Goal: Task Accomplishment & Management: Use online tool/utility

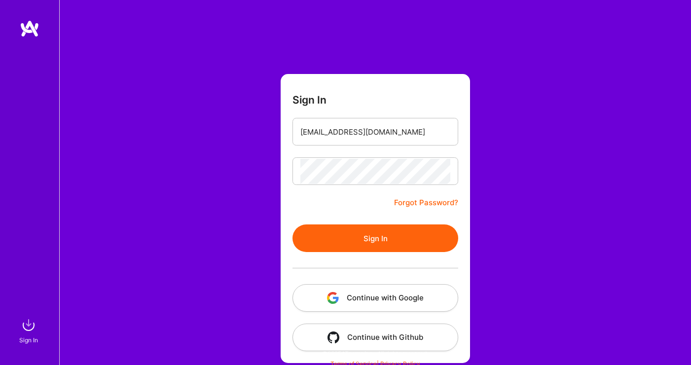
click at [414, 235] on button "Sign In" at bounding box center [376, 239] width 166 height 28
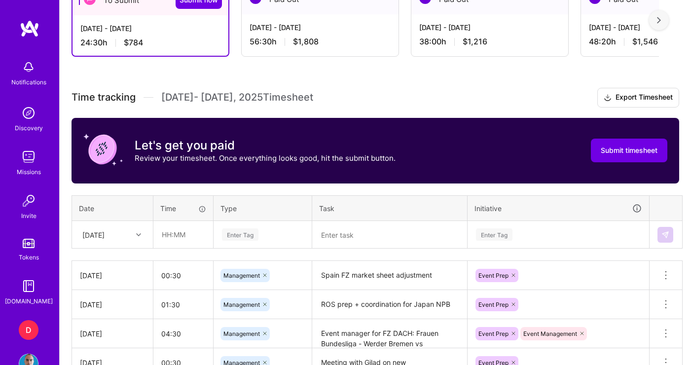
scroll to position [331, 0]
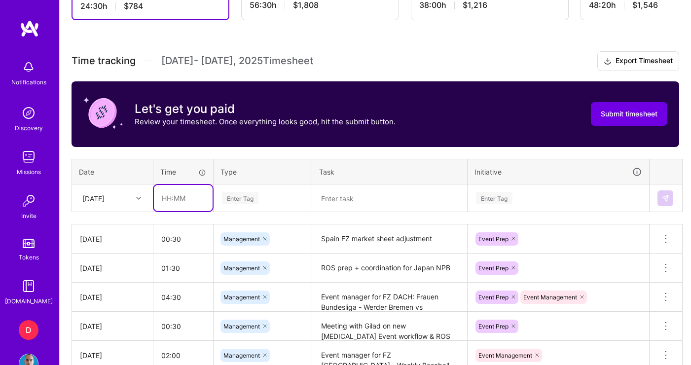
click at [194, 201] on input "text" at bounding box center [183, 198] width 59 height 26
type input "4"
type input "0"
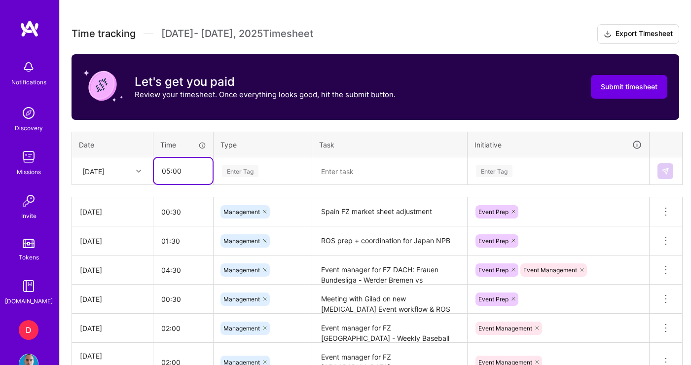
scroll to position [363, 0]
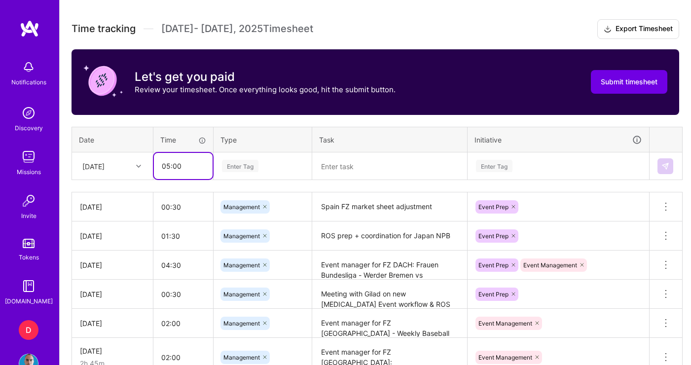
type input "05:00"
click at [278, 174] on div "Enter Tag" at bounding box center [262, 166] width 97 height 26
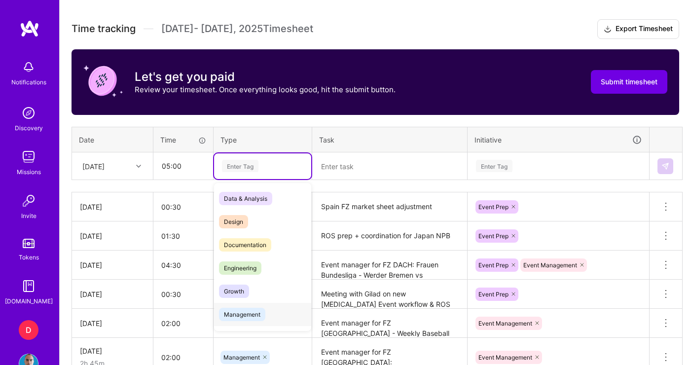
click at [249, 315] on span "Management" at bounding box center [242, 314] width 46 height 13
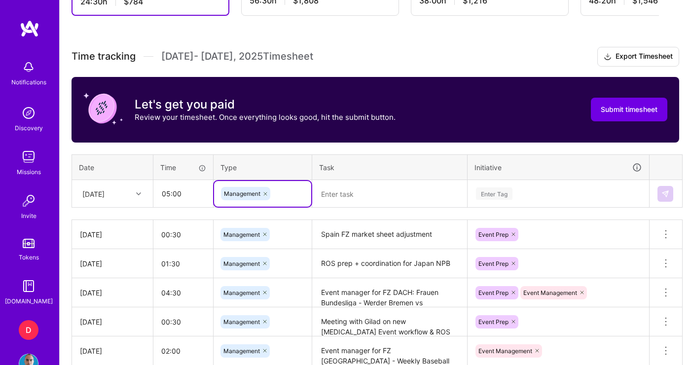
scroll to position [278, 0]
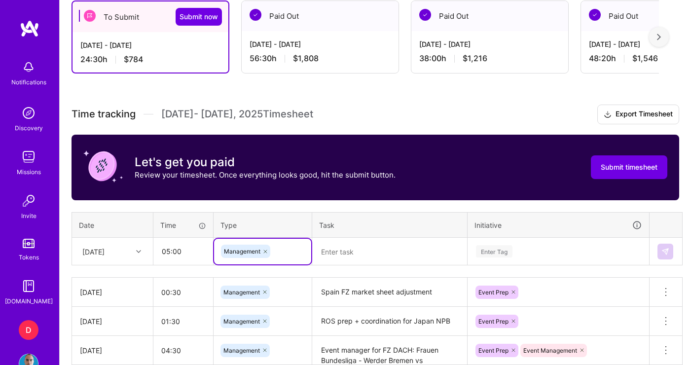
click at [381, 261] on textarea at bounding box center [389, 252] width 153 height 26
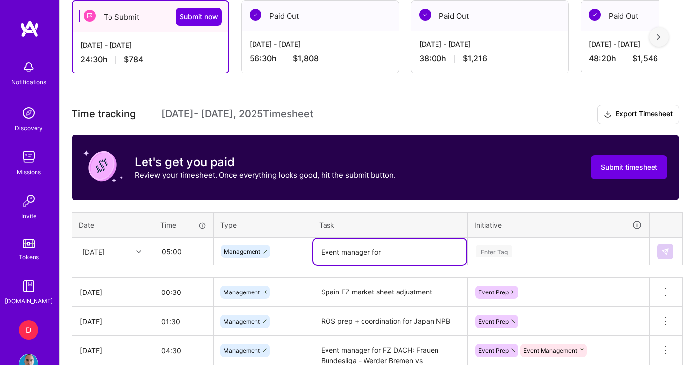
paste textarea "Utsunomiya Brex vs Chiba Jets"
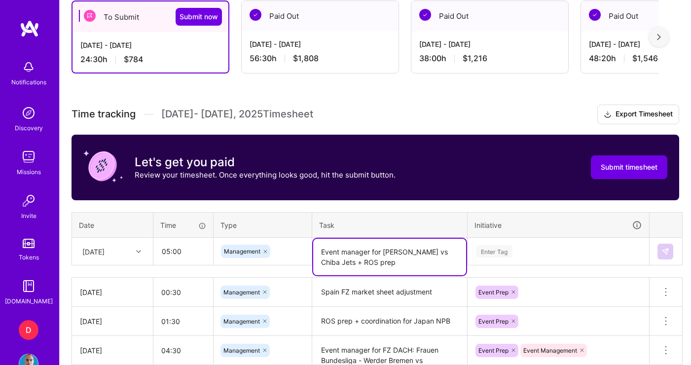
type textarea "Event manager for [PERSON_NAME] vs Chiba Jets + ROS prep"
click at [591, 258] on div "Enter Tag" at bounding box center [558, 252] width 181 height 26
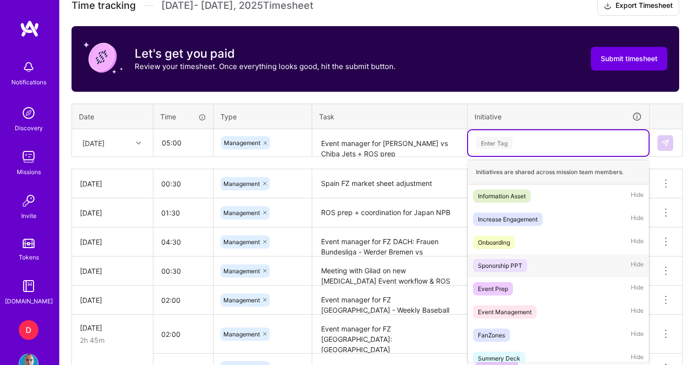
scroll to position [387, 0]
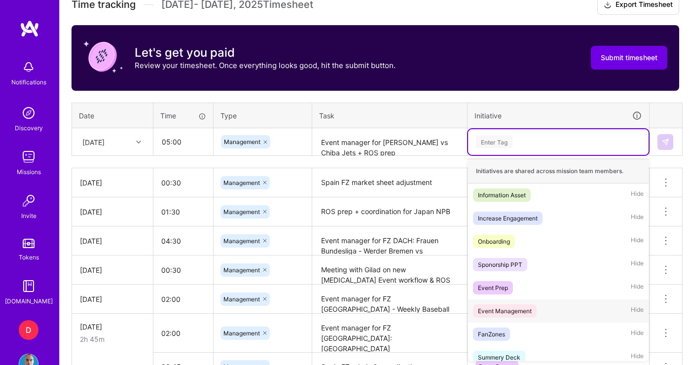
click at [520, 314] on div "Event Management" at bounding box center [505, 311] width 54 height 10
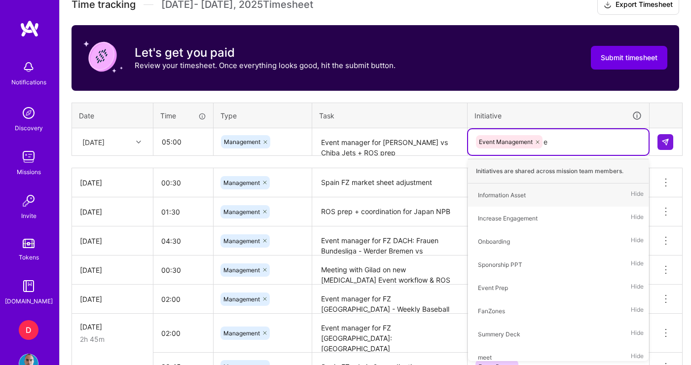
type input "ev"
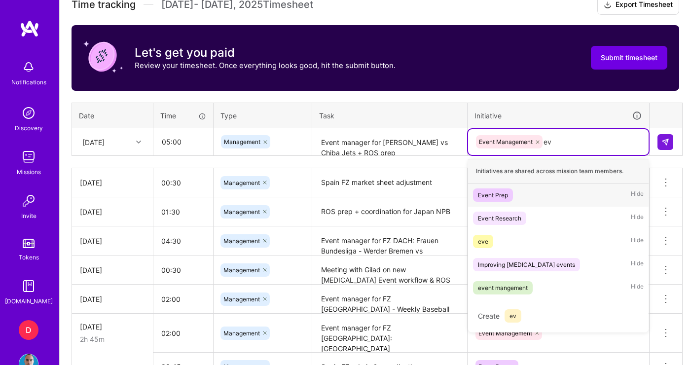
click at [506, 198] on div "Event Prep" at bounding box center [493, 195] width 30 height 10
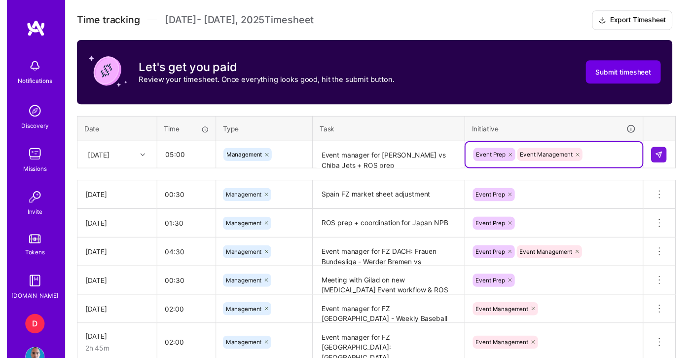
scroll to position [355, 0]
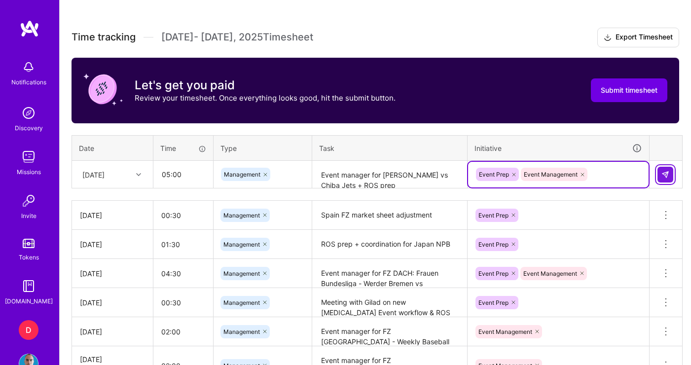
click at [666, 179] on button at bounding box center [666, 175] width 16 height 16
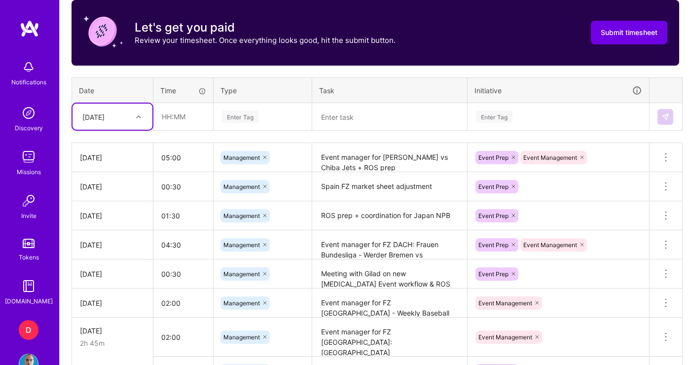
scroll to position [407, 0]
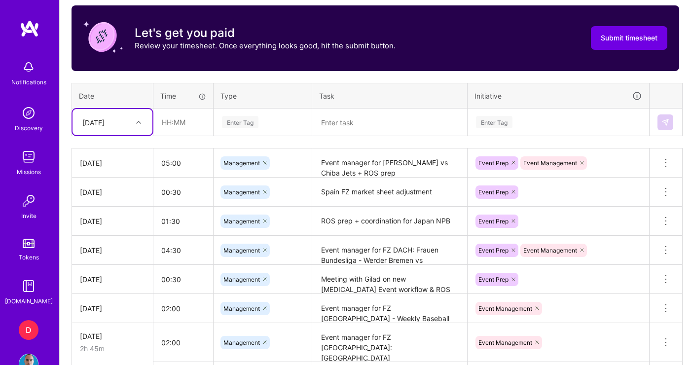
click at [397, 163] on textarea "Event manager for [PERSON_NAME] vs Chiba Jets + ROS prep" at bounding box center [389, 163] width 153 height 27
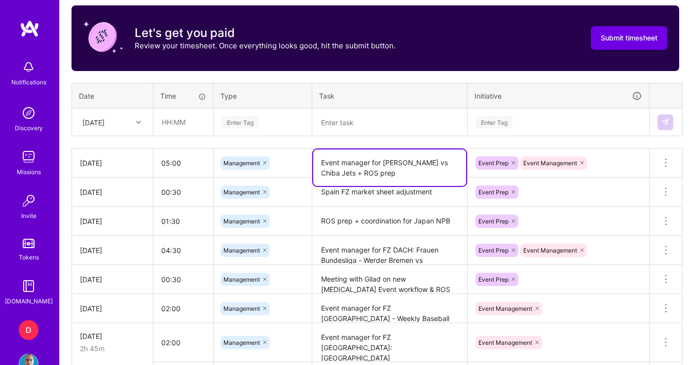
click at [383, 162] on textarea "Event manager for [PERSON_NAME] vs Chiba Jets + ROS prep" at bounding box center [389, 168] width 153 height 37
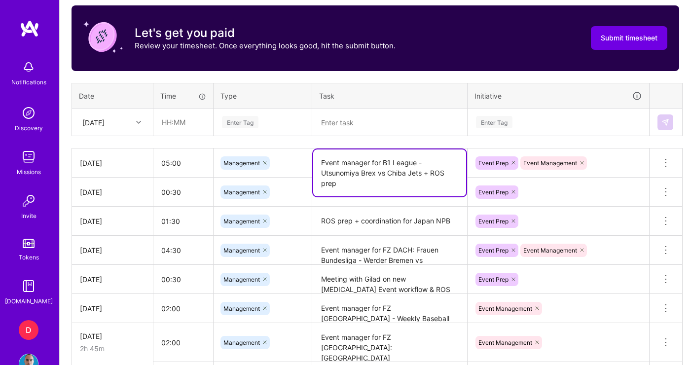
click at [385, 163] on textarea "Event manager for B1 League - Utsunomiya Brex vs Chiba Jets + ROS prep" at bounding box center [389, 173] width 153 height 47
type textarea "Event manager for FZ [GEOGRAPHIC_DATA]: B1 League - Utsunomiya Brex vs Chiba Je…"
click at [567, 136] on div "Time tracking [DATE] - [DATE] Timesheet Export Timesheet Let's get you paid Rev…" at bounding box center [376, 279] width 608 height 608
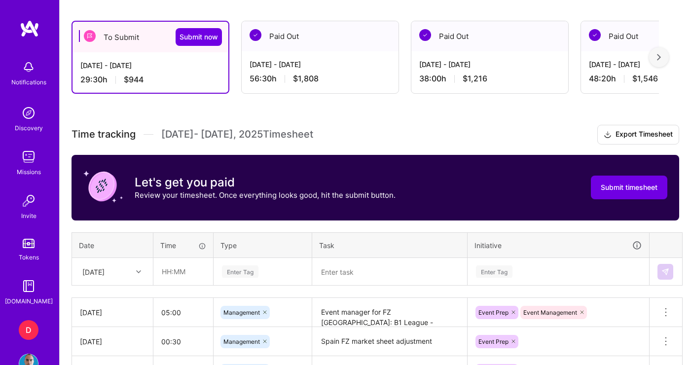
scroll to position [262, 0]
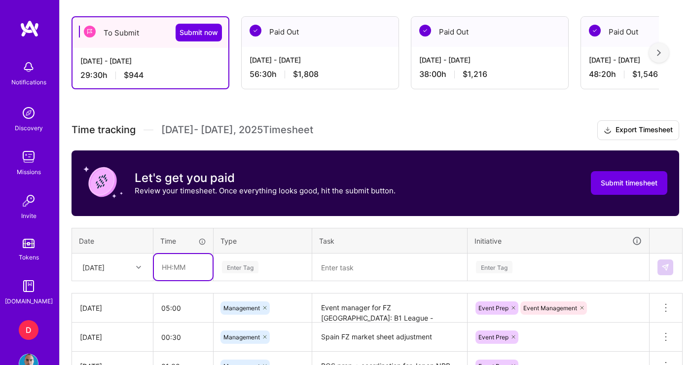
click at [173, 271] on input "text" at bounding box center [183, 267] width 59 height 26
type input "00:30"
click at [332, 271] on textarea at bounding box center [389, 268] width 153 height 26
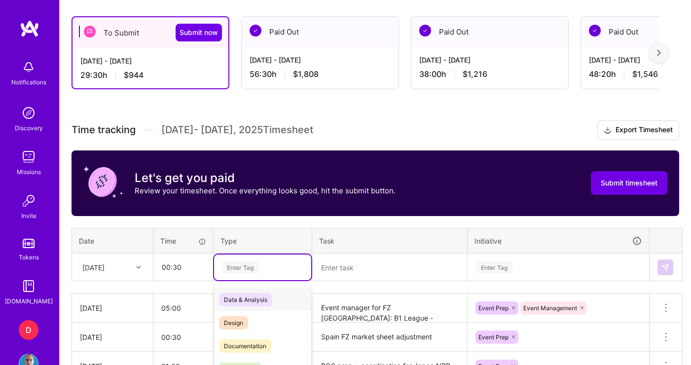
click at [259, 269] on div "option Management, selected. option Data & Analysis focused, 0 of 2. 17 results…" at bounding box center [262, 268] width 97 height 26
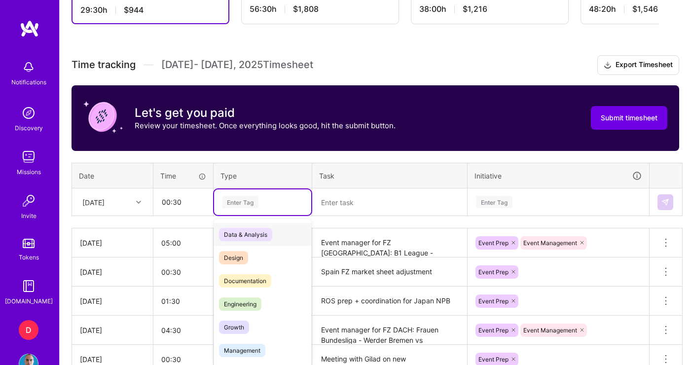
scroll to position [333, 0]
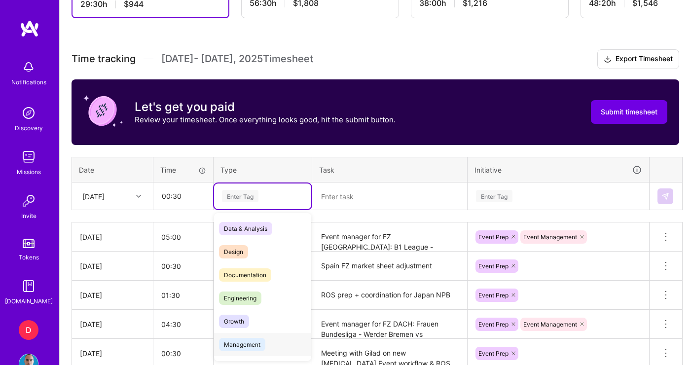
drag, startPoint x: 257, startPoint y: 344, endPoint x: 269, endPoint y: 322, distance: 24.7
click at [257, 343] on span "Management" at bounding box center [242, 344] width 46 height 13
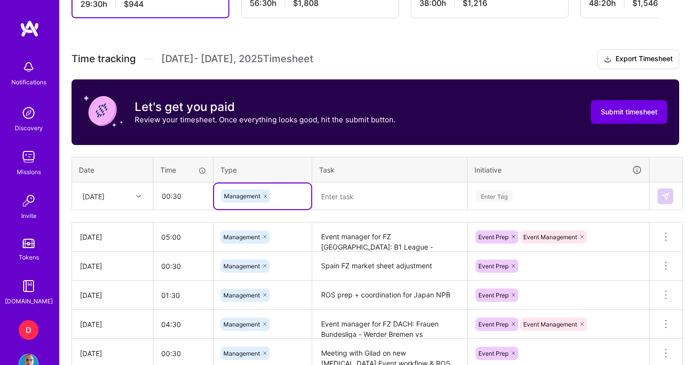
click at [359, 199] on textarea at bounding box center [389, 197] width 153 height 26
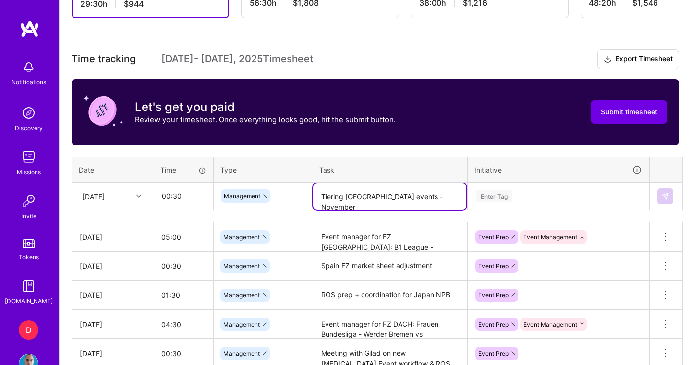
type textarea "Tiering [GEOGRAPHIC_DATA] events - November"
click at [519, 192] on div "Enter Tag" at bounding box center [558, 196] width 167 height 12
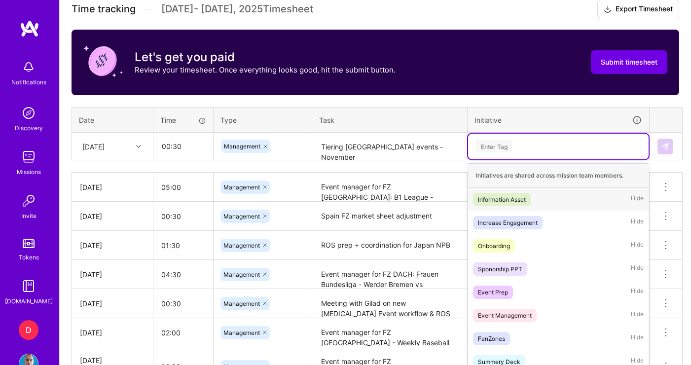
scroll to position [387, 0]
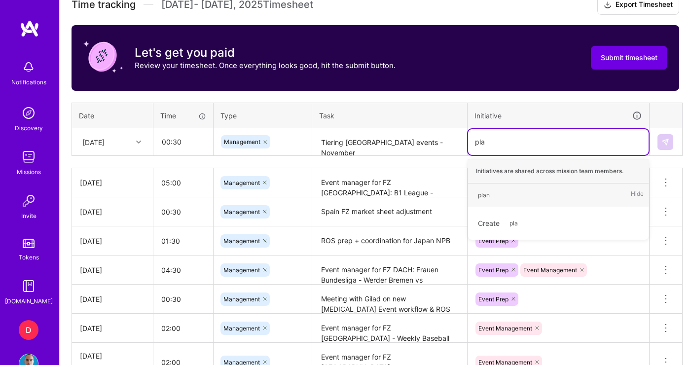
type input "plan"
click at [492, 199] on span "plan" at bounding box center [484, 195] width 22 height 13
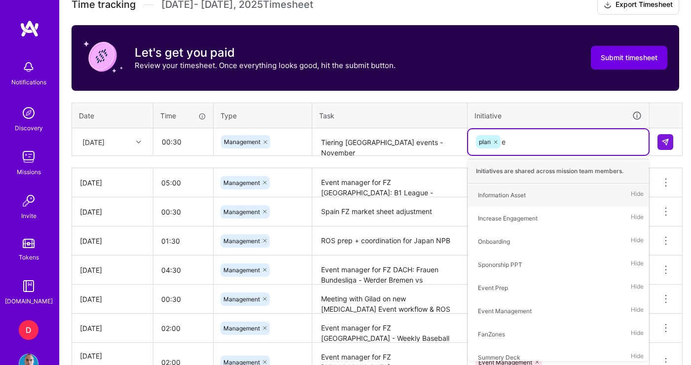
type input "ev"
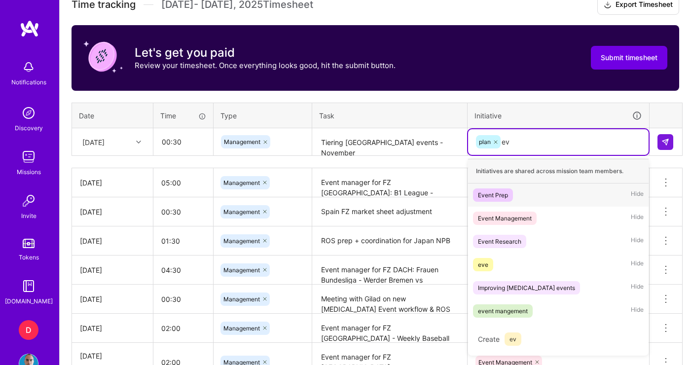
click at [519, 197] on div "Event Prep Hide" at bounding box center [558, 195] width 181 height 23
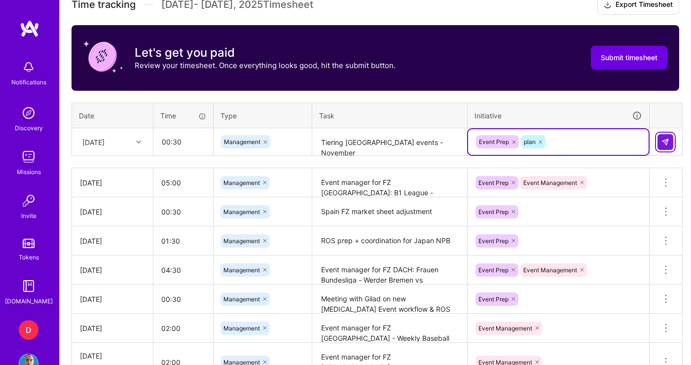
click at [662, 140] on img at bounding box center [666, 142] width 8 height 8
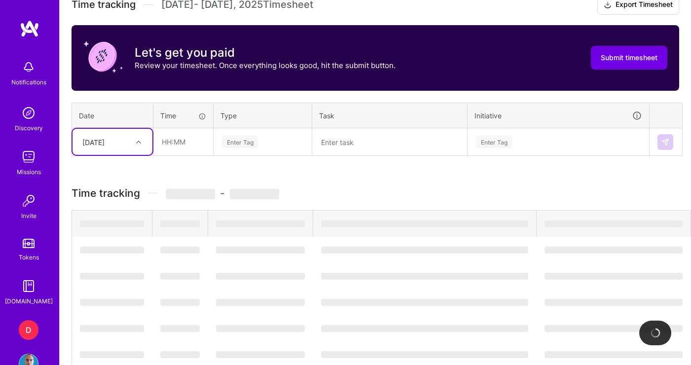
scroll to position [289, 0]
